Goal: Task Accomplishment & Management: Use online tool/utility

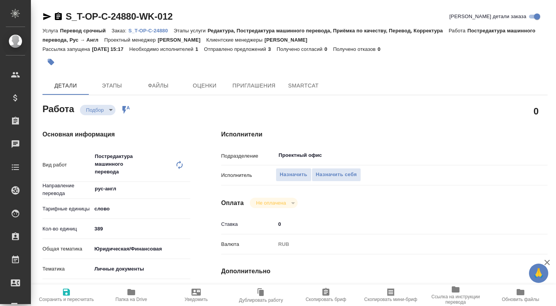
type textarea "x"
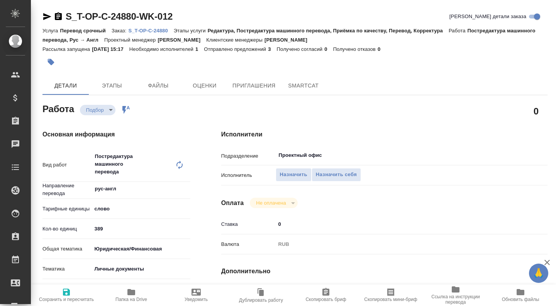
type textarea "x"
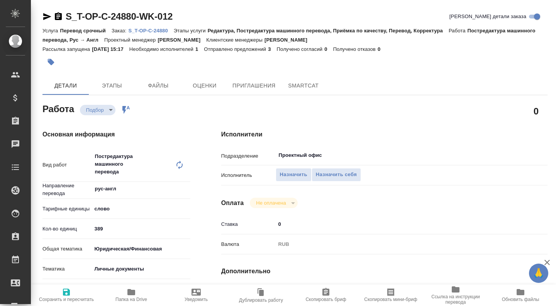
type textarea "x"
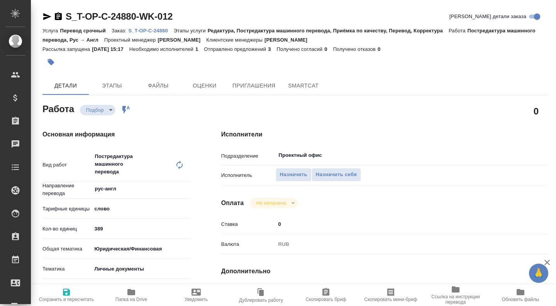
click at [132, 296] on icon "button" at bounding box center [131, 292] width 9 height 9
type textarea "x"
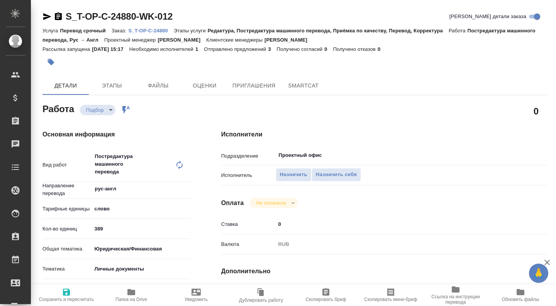
type textarea "x"
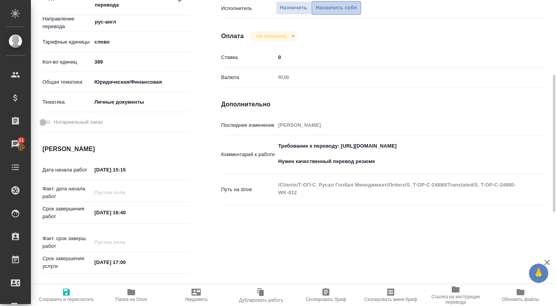
click at [333, 12] on span "Назначить себя" at bounding box center [336, 7] width 41 height 9
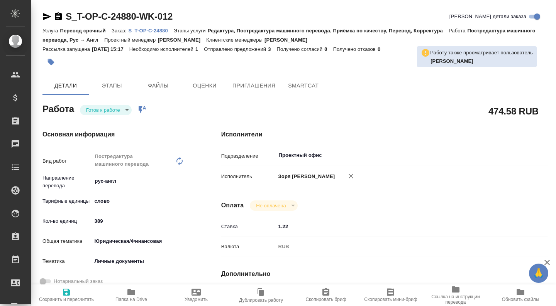
type textarea "x"
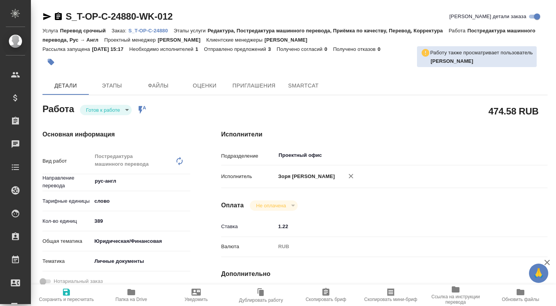
type textarea "x"
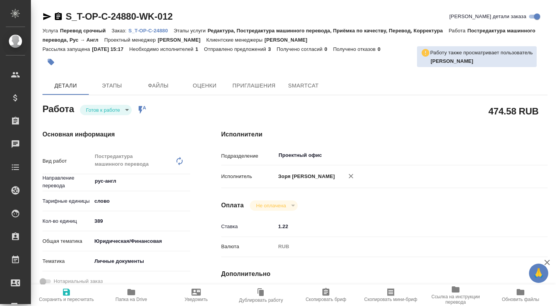
type textarea "x"
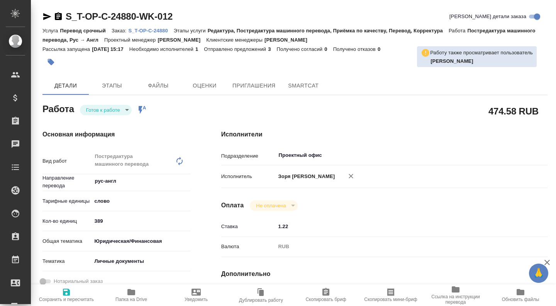
type textarea "x"
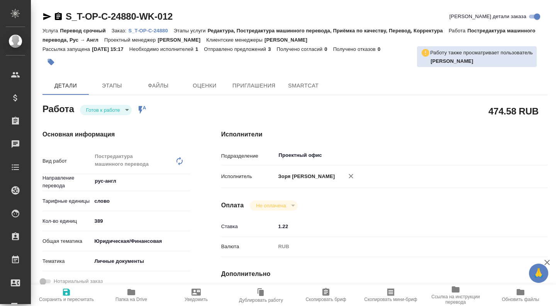
type textarea "x"
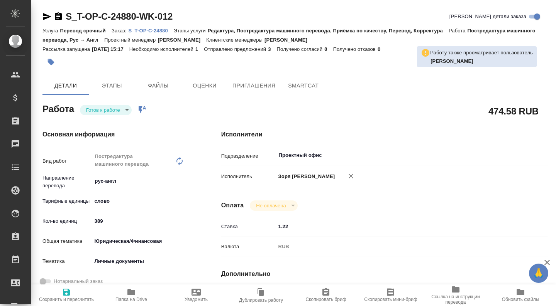
type textarea "x"
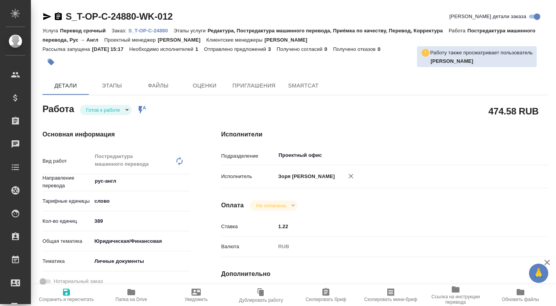
type textarea "x"
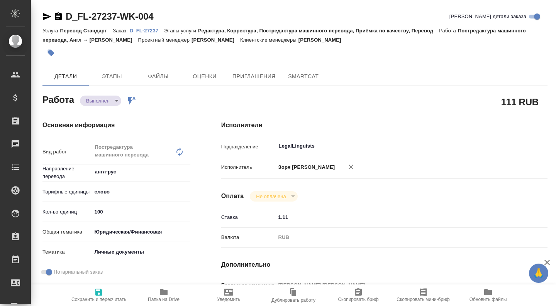
type textarea "x"
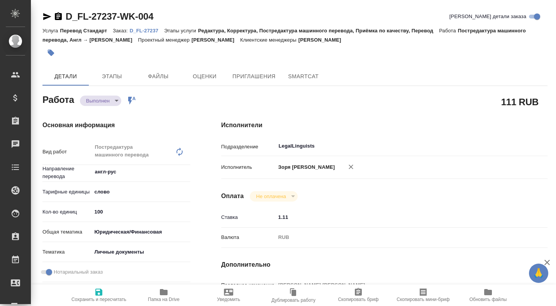
type textarea "x"
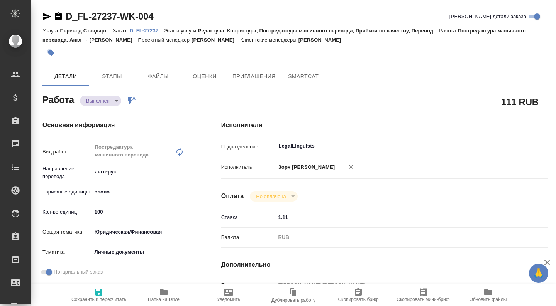
type textarea "x"
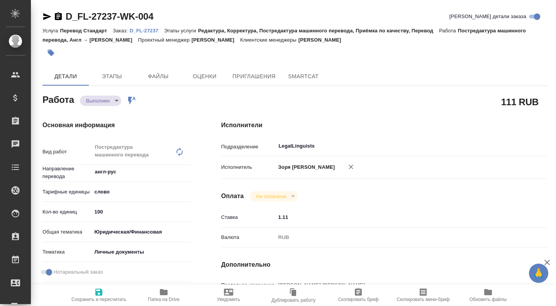
type textarea "x"
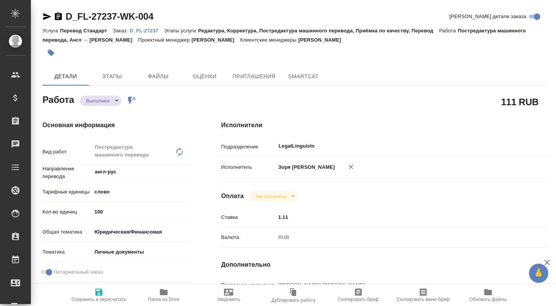
type textarea "x"
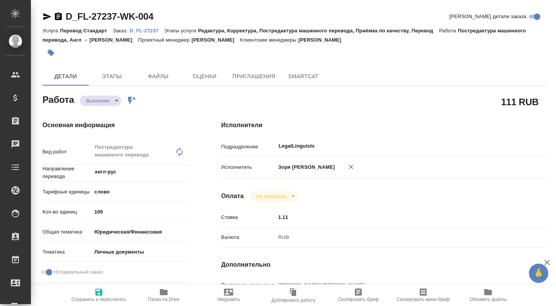
type textarea "x"
